Goal: Obtain resource: Obtain resource

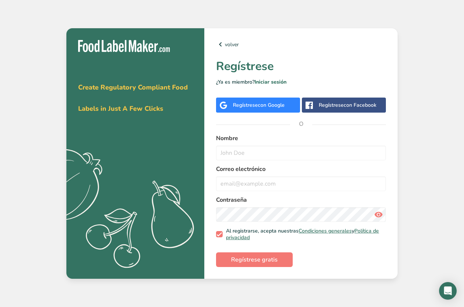
click at [216, 43] on div "volver Regístrese ¿Ya es miembro? Iniciar sesión Regístrese con Google Regístre…" at bounding box center [300, 153] width 193 height 251
click at [219, 43] on icon at bounding box center [220, 44] width 9 height 13
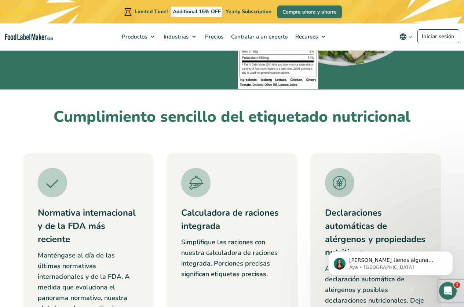
scroll to position [110, 0]
